Goal: Navigation & Orientation: Find specific page/section

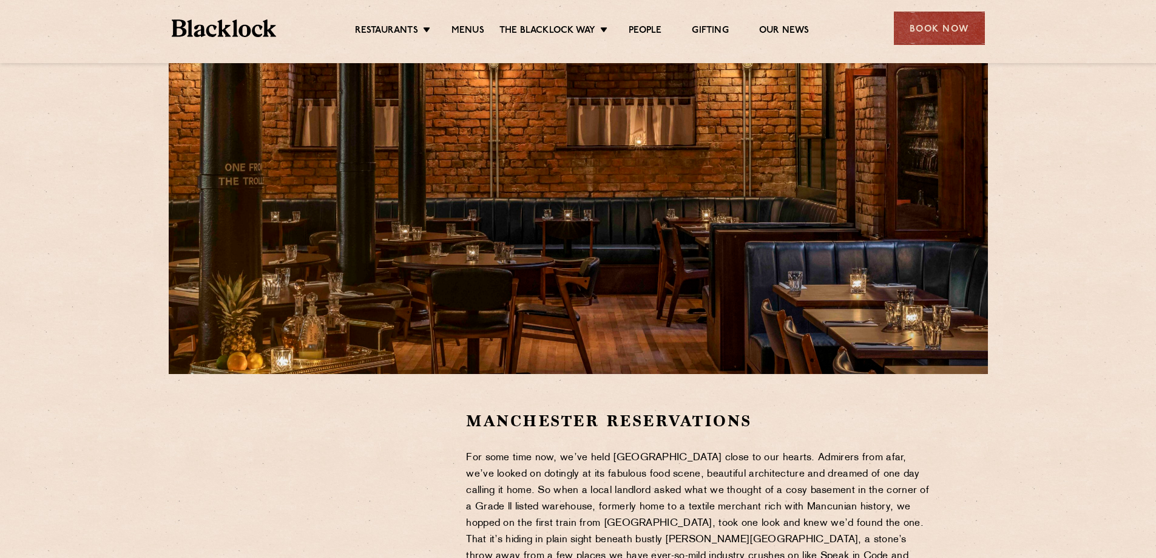
scroll to position [364, 0]
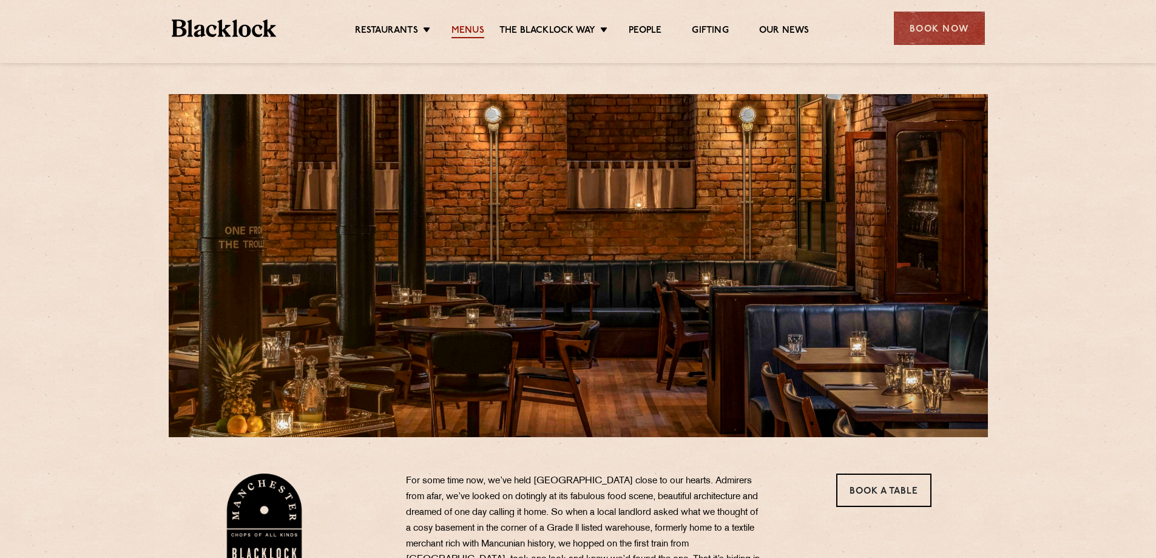
click at [466, 25] on link "Menus" at bounding box center [467, 31] width 33 height 13
